Goal: Register for event/course

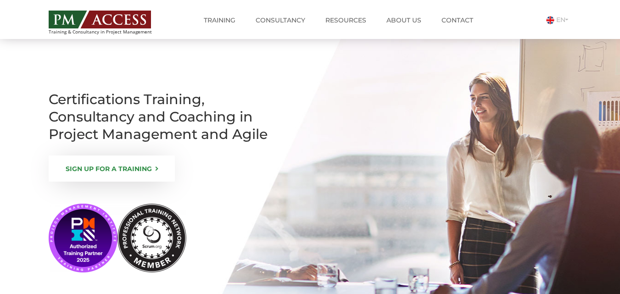
click at [137, 166] on link "SIGN UP FOR A TRAINING" at bounding box center [112, 169] width 126 height 26
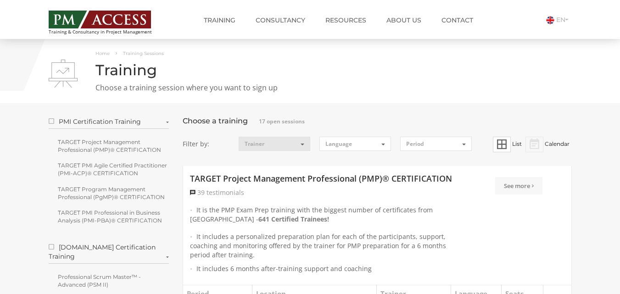
click at [305, 145] on button "Trainer" at bounding box center [275, 144] width 72 height 14
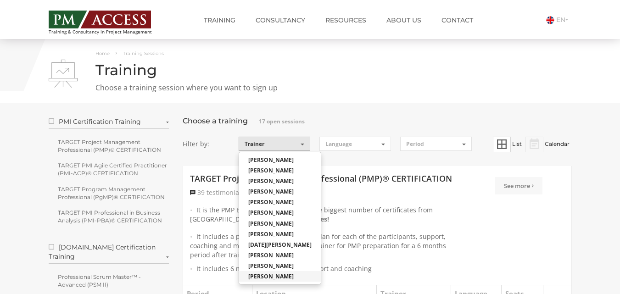
click at [276, 275] on link "[PERSON_NAME]" at bounding box center [280, 276] width 82 height 11
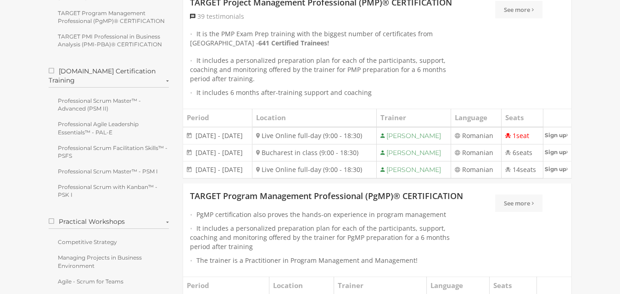
scroll to position [184, 0]
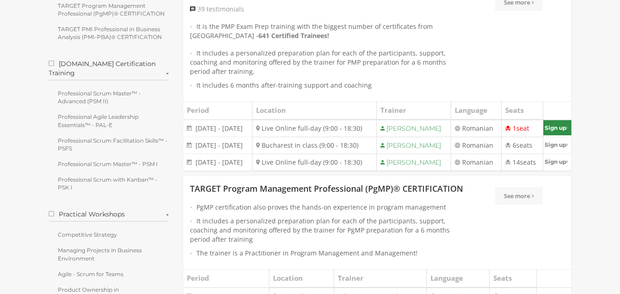
click at [565, 126] on link "Sign up" at bounding box center [558, 127] width 28 height 15
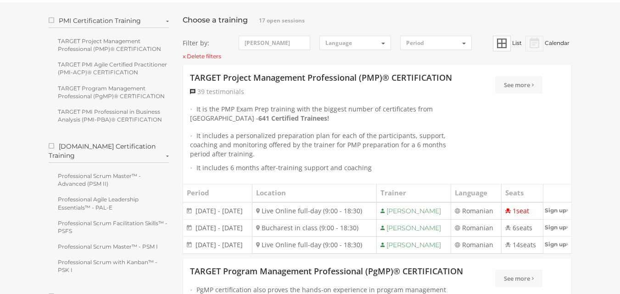
scroll to position [92, 0]
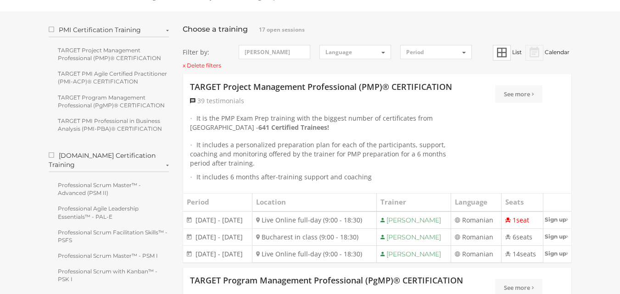
click at [273, 153] on li "It includes a personalized preparation plan for each of the participants, suppo…" at bounding box center [328, 155] width 277 height 28
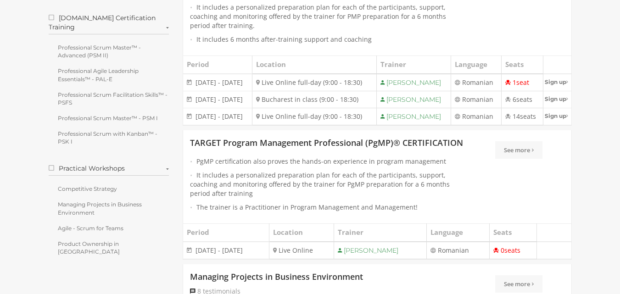
scroll to position [276, 0]
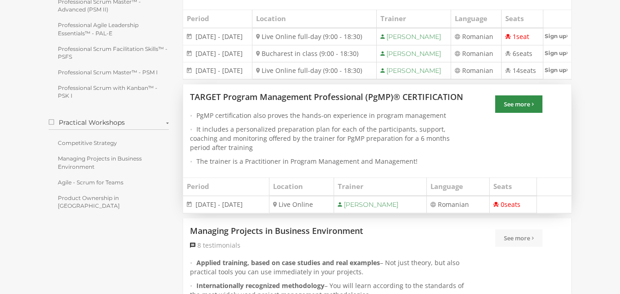
click at [529, 113] on link "See more" at bounding box center [518, 104] width 47 height 17
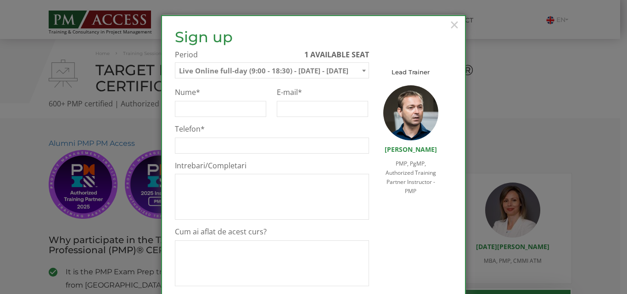
select select "Live Online full-day (9:00 - 18:30) - [DATE] - [DATE]"
click at [452, 25] on span "×" at bounding box center [455, 24] width 12 height 25
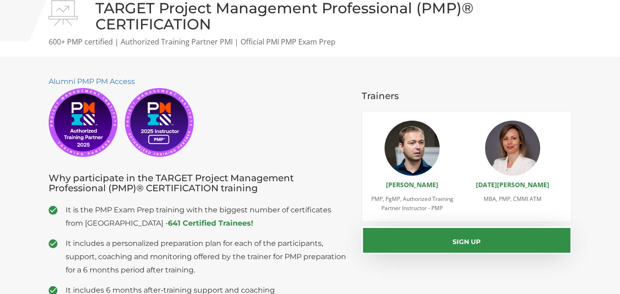
scroll to position [92, 0]
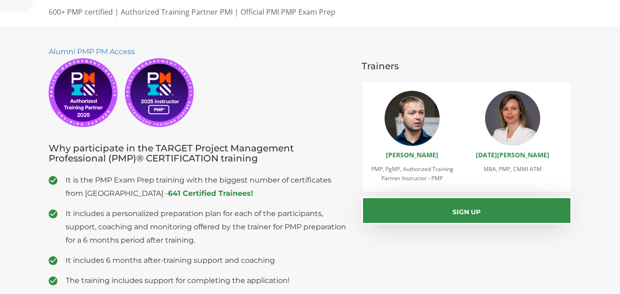
click at [164, 223] on span "It includes a personalized preparation plan for each of the participants, suppo…" at bounding box center [207, 227] width 283 height 40
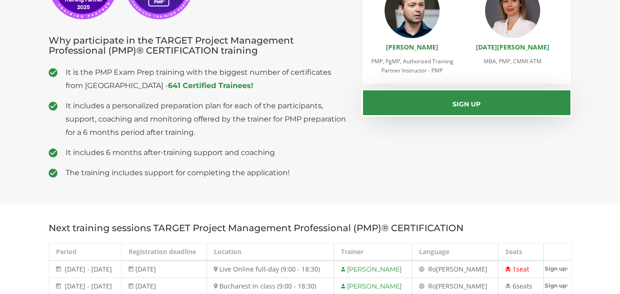
scroll to position [184, 0]
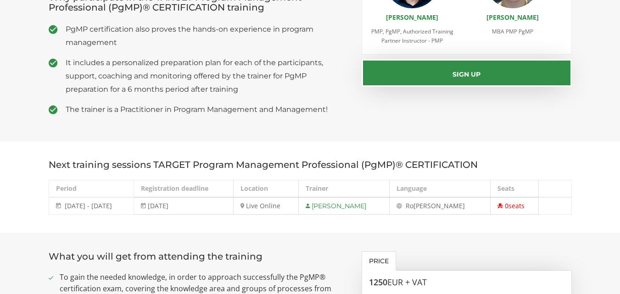
scroll to position [230, 0]
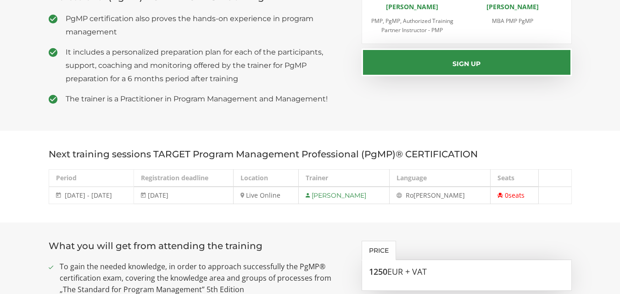
click at [4, 194] on section "Next training sessions TARGET Program Management Professional (PgMP)® CERTIFICA…" at bounding box center [310, 177] width 620 height 92
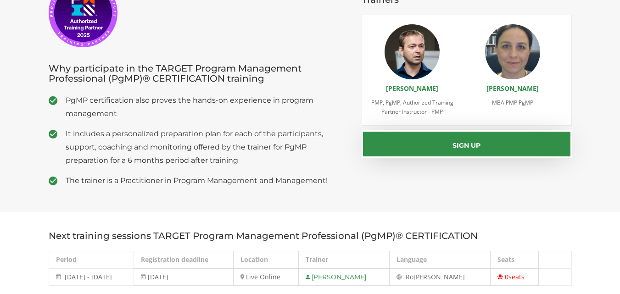
scroll to position [117, 0]
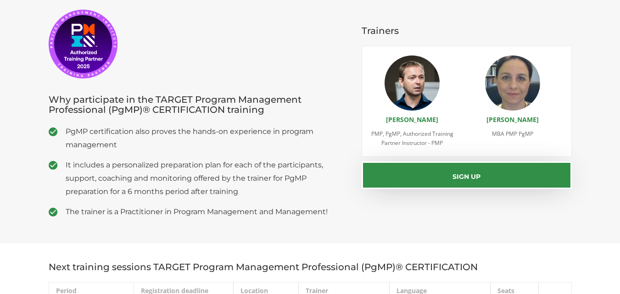
click at [140, 178] on span "It includes a personalized preparation plan for each of the participants, suppo…" at bounding box center [207, 178] width 283 height 40
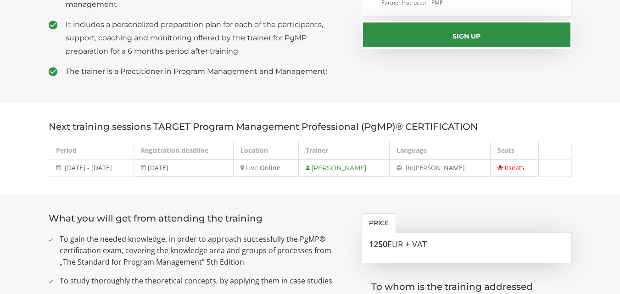
scroll to position [346, 0]
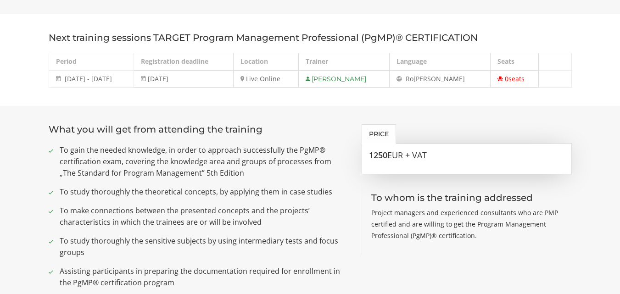
click at [173, 204] on ul "To gain the needed knowledge, in order to approach successfully the PgMP® certi…" at bounding box center [199, 257] width 300 height 224
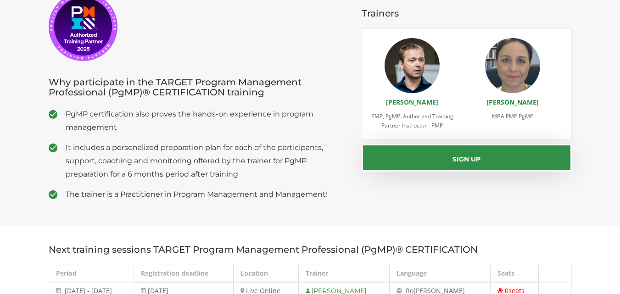
scroll to position [0, 0]
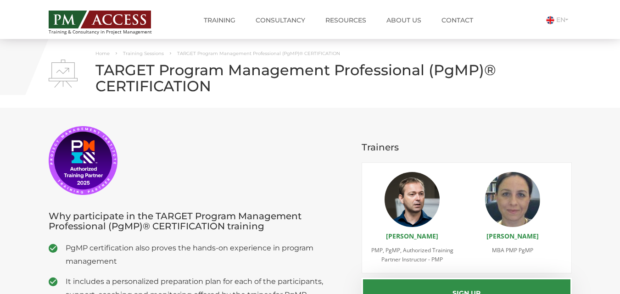
click at [125, 70] on h1 "TARGET Program Management Professional (PgMP)® CERTIFICATION" at bounding box center [310, 78] width 523 height 32
click at [201, 53] on span "TARGET Program Management Professional (PgMP)® CERTIFICATION" at bounding box center [258, 54] width 163 height 6
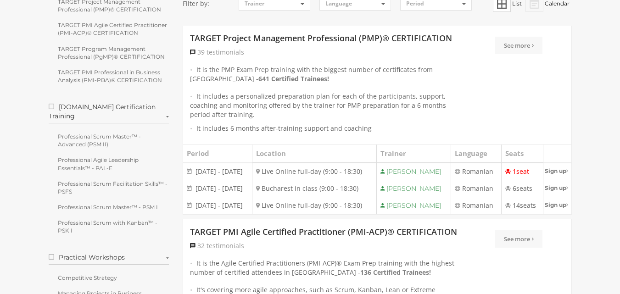
scroll to position [138, 0]
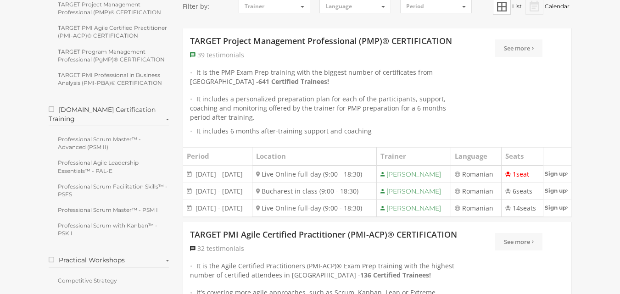
click at [236, 54] on span "39 testimonials" at bounding box center [220, 55] width 47 height 9
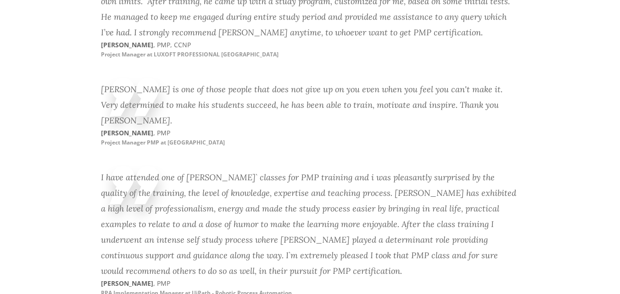
scroll to position [5901, 0]
